Goal: Find specific page/section: Find specific page/section

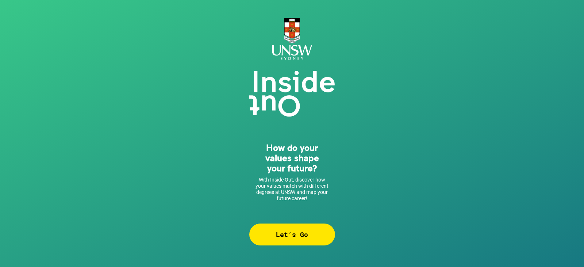
click at [289, 232] on div "Let’s Go" at bounding box center [292, 235] width 86 height 22
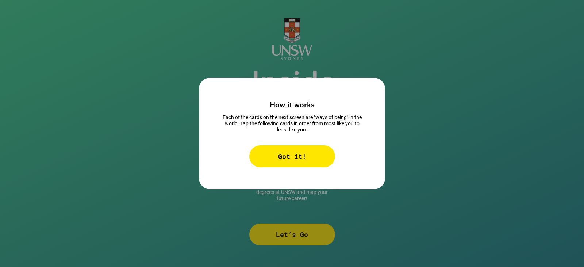
click at [296, 156] on div "Got it!" at bounding box center [292, 156] width 86 height 22
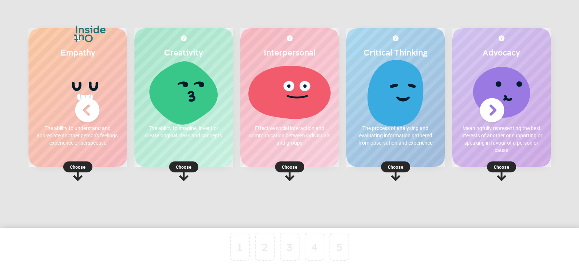
scroll to position [1, 0]
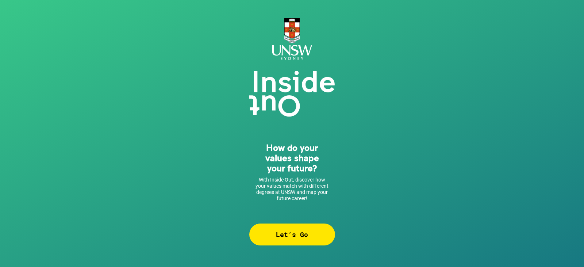
click at [305, 236] on div "Let’s Go" at bounding box center [292, 235] width 86 height 22
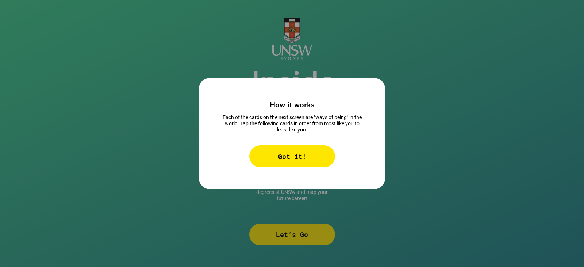
click at [293, 164] on div "Got it!" at bounding box center [292, 156] width 86 height 22
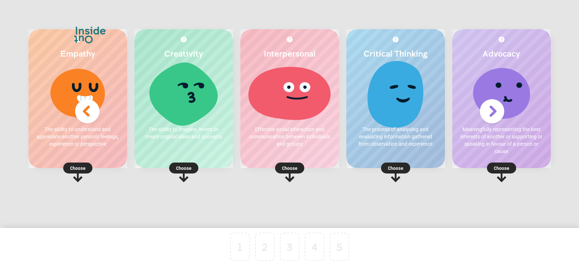
click at [293, 168] on p "Choose" at bounding box center [289, 167] width 99 height 7
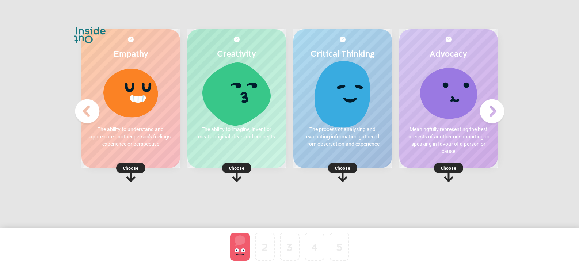
click at [137, 168] on p "Choose" at bounding box center [130, 167] width 99 height 7
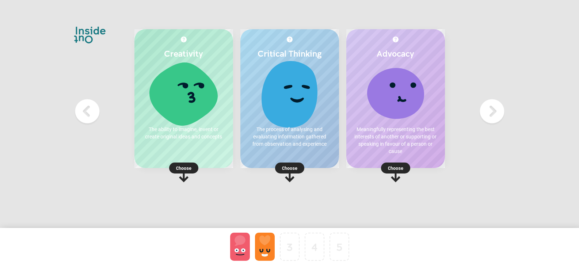
click at [404, 166] on rect at bounding box center [395, 168] width 29 height 11
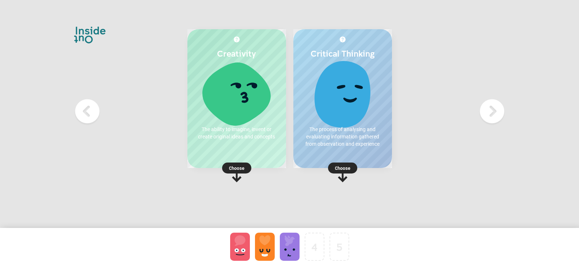
click at [347, 167] on p "Choose" at bounding box center [342, 167] width 99 height 7
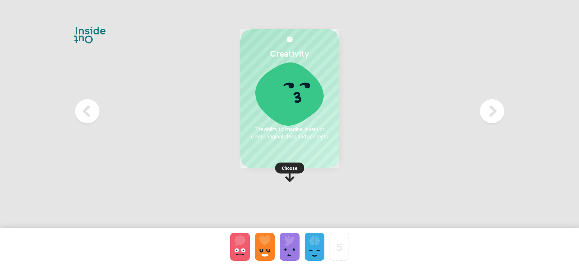
click at [283, 168] on p "Choose" at bounding box center [289, 167] width 99 height 7
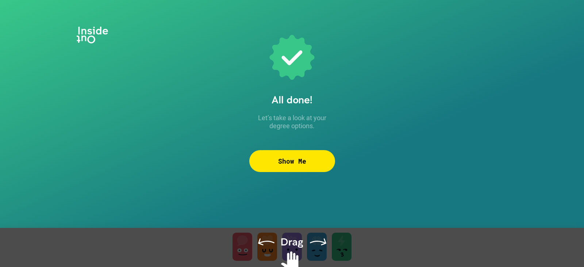
click at [297, 161] on div "Show Me" at bounding box center [292, 161] width 86 height 22
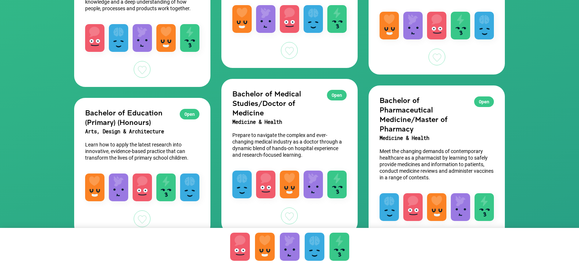
scroll to position [330, 0]
